Goal: Information Seeking & Learning: Learn about a topic

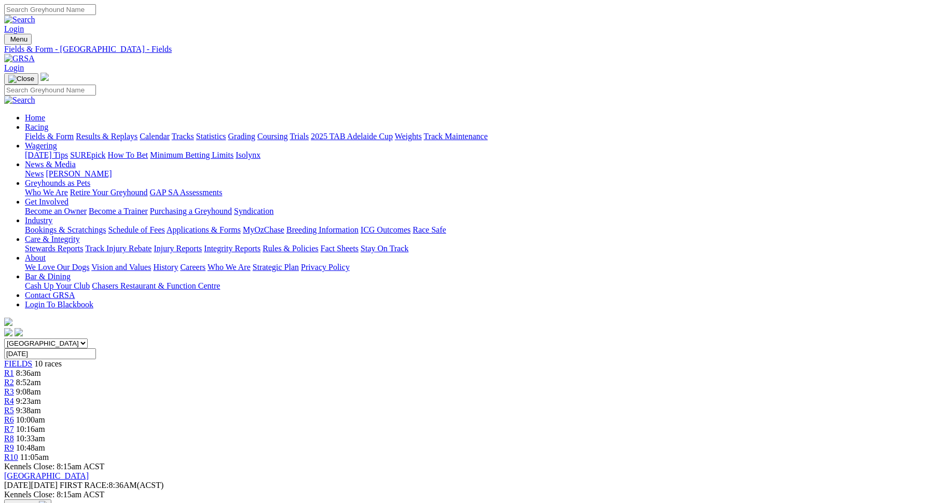
click at [260, 244] on link "Integrity Reports" at bounding box center [232, 248] width 57 height 9
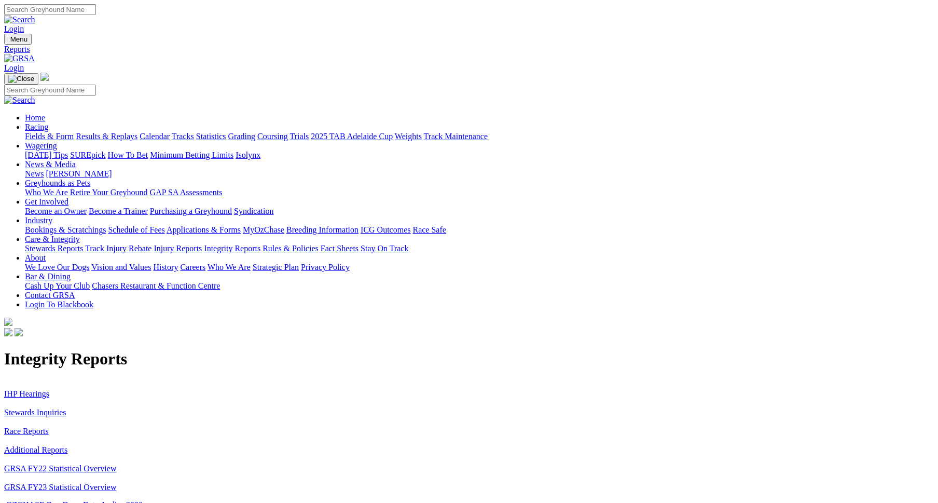
click at [66, 408] on link "Stewards Inquiries" at bounding box center [35, 412] width 62 height 9
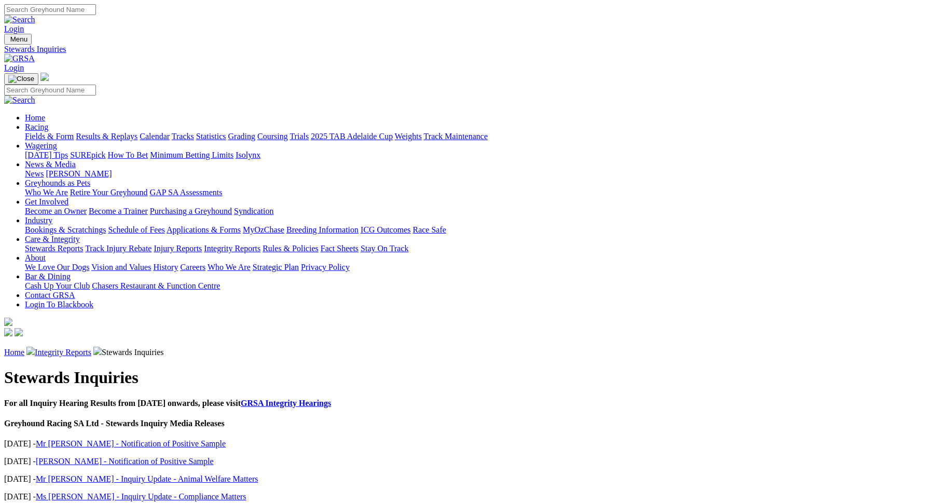
click at [91, 348] on link "Integrity Reports" at bounding box center [63, 352] width 57 height 9
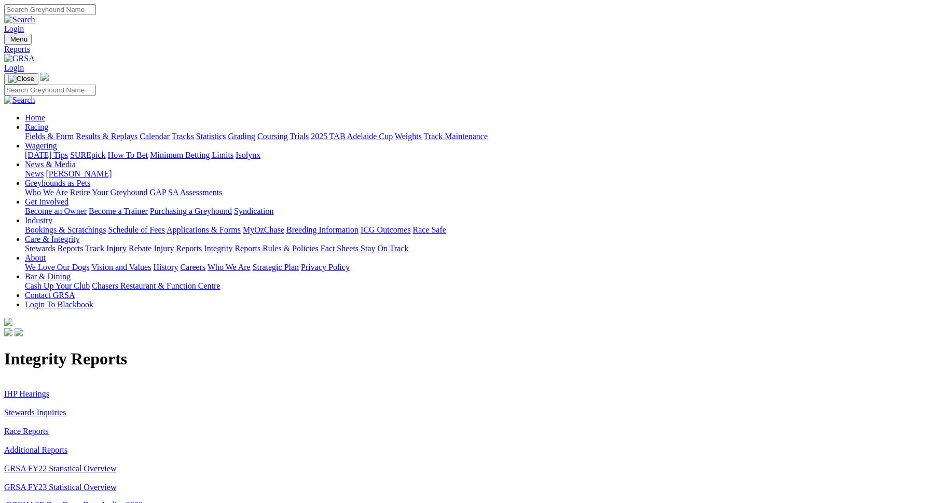
click at [49, 389] on link "IHP Hearings" at bounding box center [26, 393] width 45 height 9
